Goal: Task Accomplishment & Management: Use online tool/utility

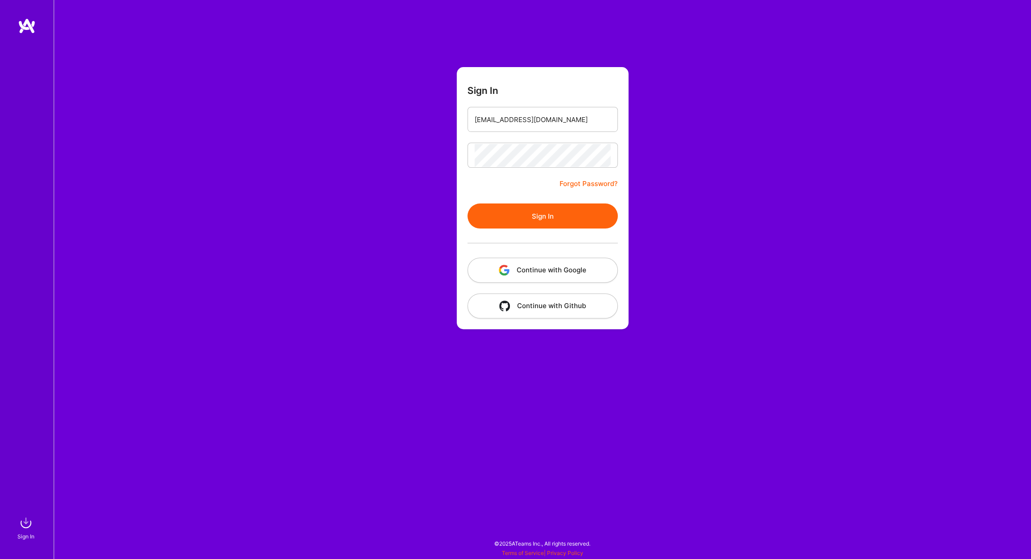
click at [542, 213] on button "Sign In" at bounding box center [543, 216] width 150 height 25
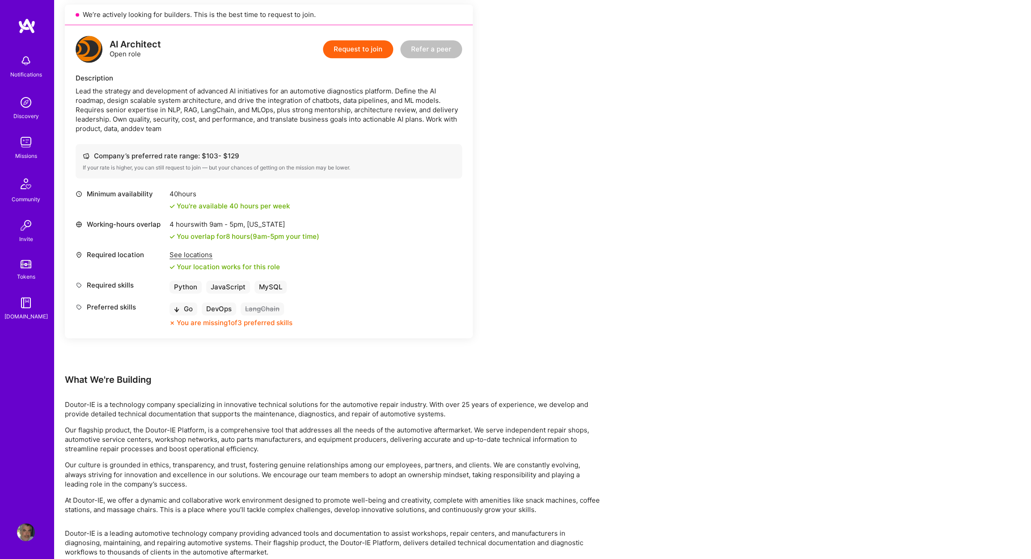
scroll to position [368, 0]
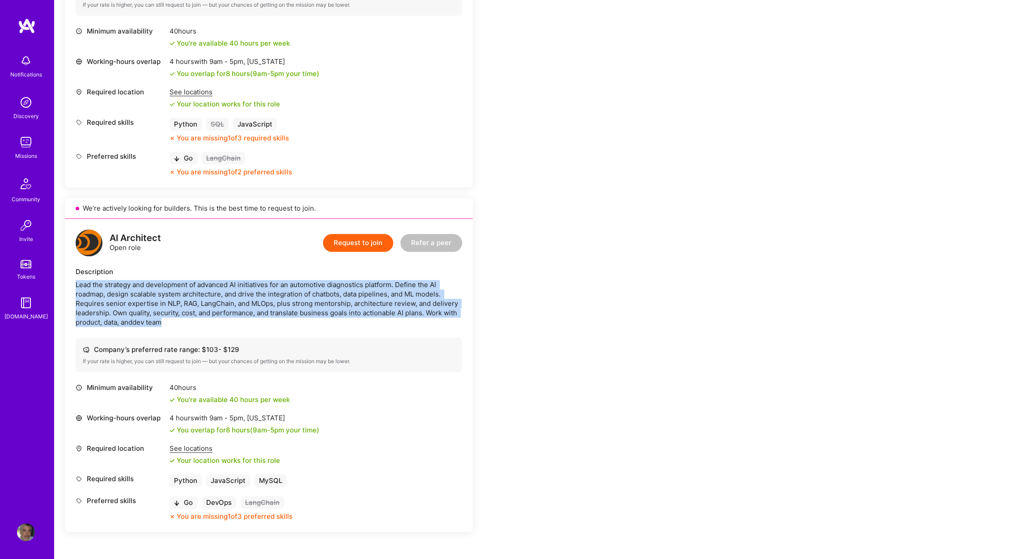
drag, startPoint x: 163, startPoint y: 323, endPoint x: 76, endPoint y: 286, distance: 94.8
click at [74, 285] on div "AI Architect Open role Request to join Refer a peer Description Lead the strate…" at bounding box center [269, 375] width 408 height 313
copy div "Lead the strategy and development of advanced AI initiatives for an automotive …"
